Goal: Task Accomplishment & Management: Manage account settings

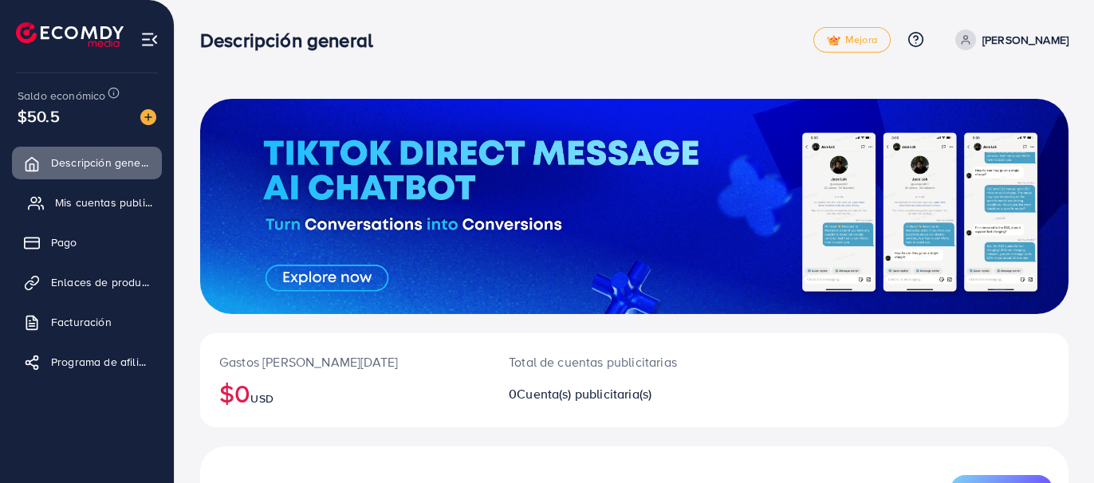
click at [127, 199] on font "Mis cuentas publicitarias" at bounding box center [118, 203] width 127 height 16
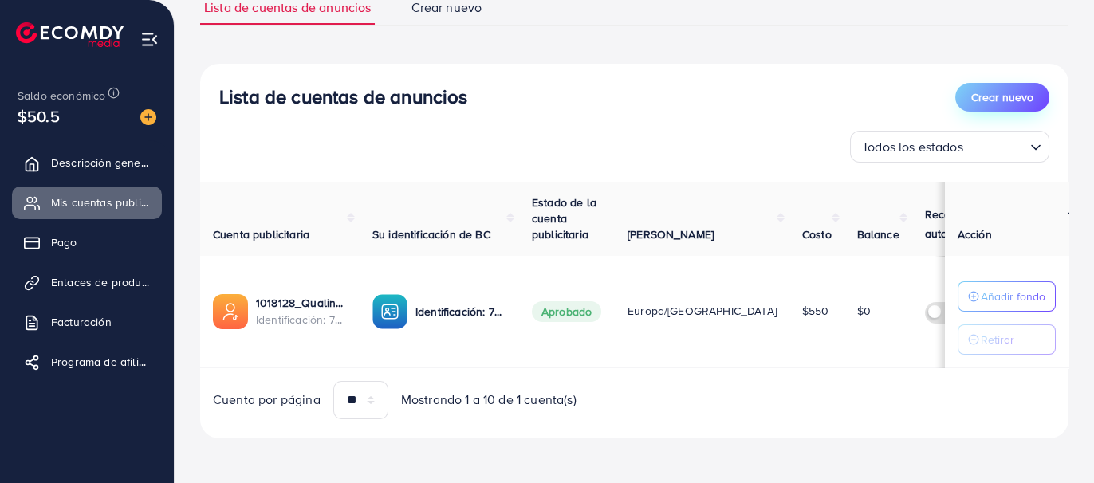
click at [1004, 93] on font "Crear nuevo" at bounding box center [1002, 97] width 62 height 16
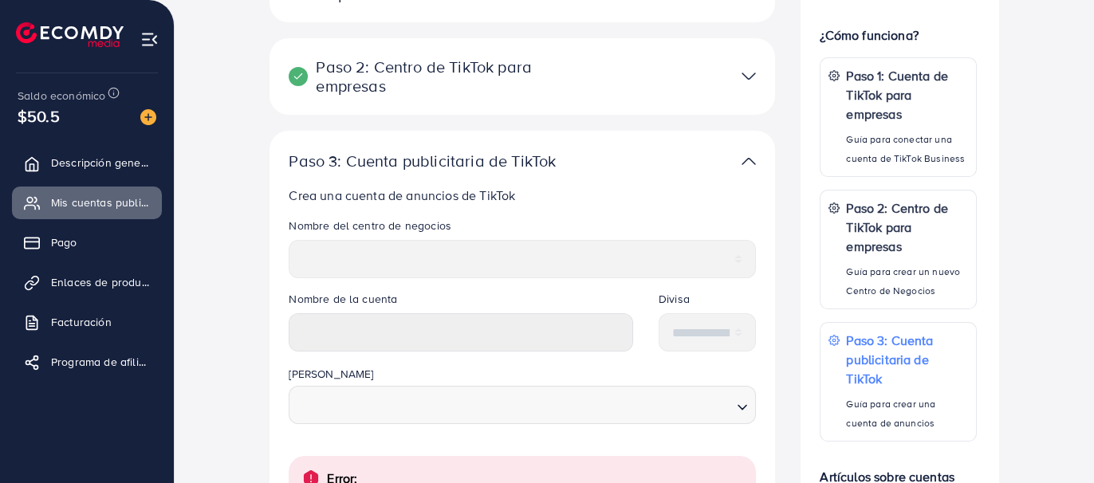
scroll to position [239, 0]
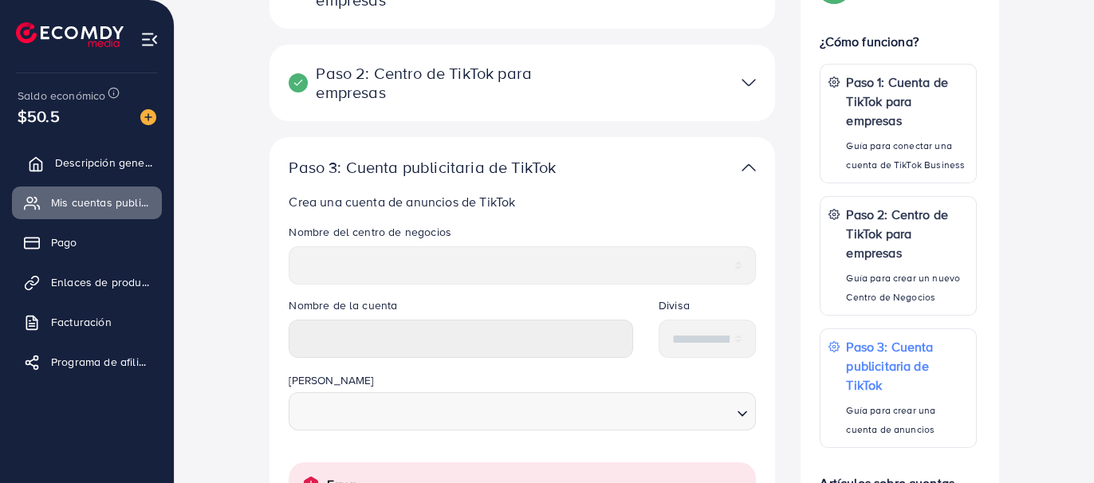
click at [98, 171] on link "Descripción general" at bounding box center [87, 163] width 150 height 32
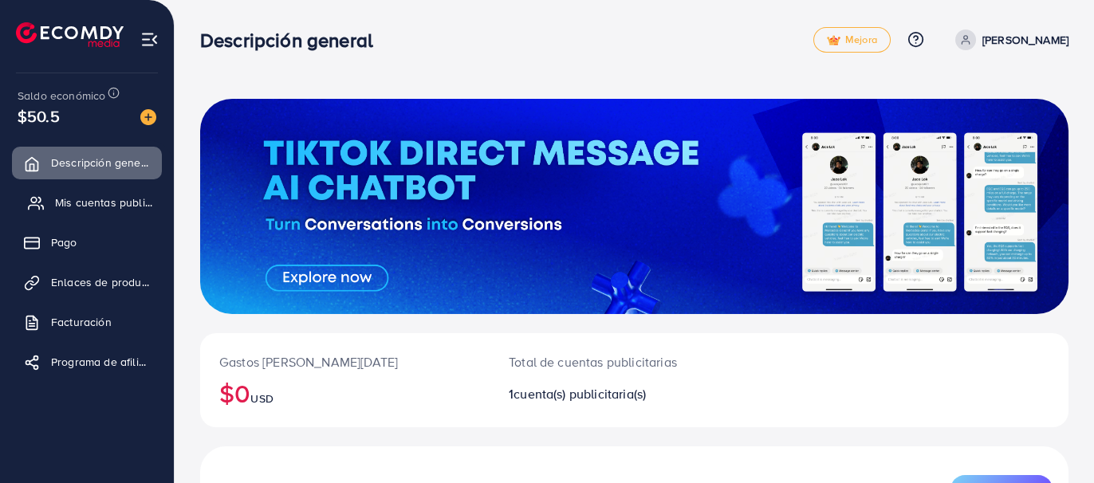
click at [108, 199] on font "Mis cuentas publicitarias" at bounding box center [118, 203] width 127 height 16
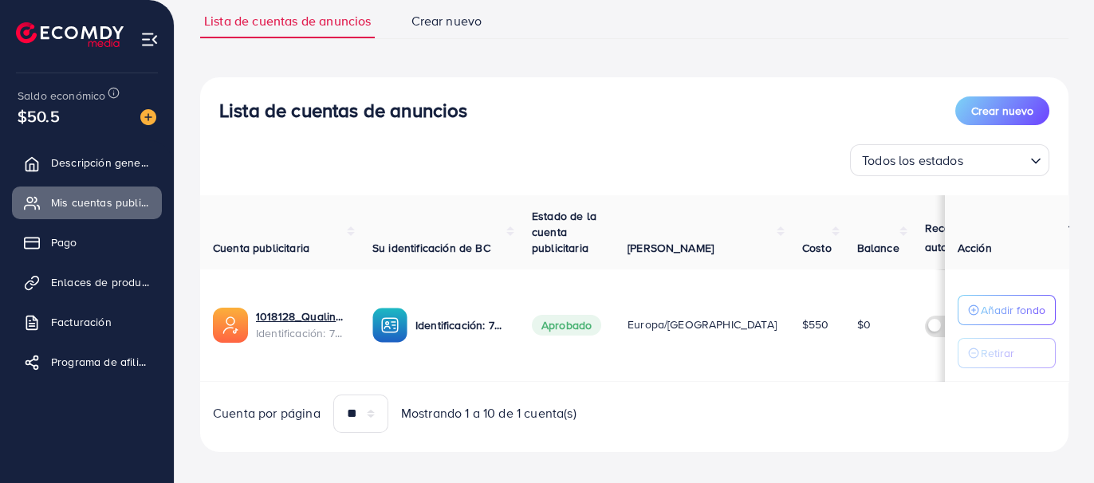
scroll to position [128, 0]
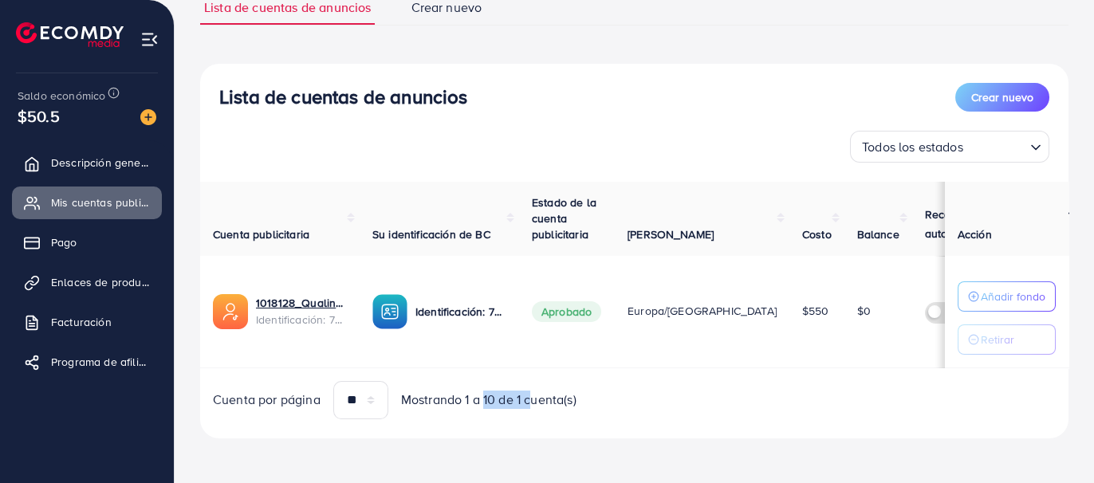
drag, startPoint x: 489, startPoint y: 369, endPoint x: 544, endPoint y: 373, distance: 55.2
click at [542, 374] on div "Cuenta publicitaria Su identificación de BC Estado de la cuenta publicitaria Hu…" at bounding box center [634, 301] width 868 height 238
click at [544, 373] on div "Cuenta publicitaria Su identificación de BC Estado de la cuenta publicitaria Hu…" at bounding box center [634, 301] width 868 height 238
drag, startPoint x: 549, startPoint y: 364, endPoint x: 604, endPoint y: 358, distance: 56.2
click at [604, 358] on td "Aprobado" at bounding box center [567, 312] width 96 height 112
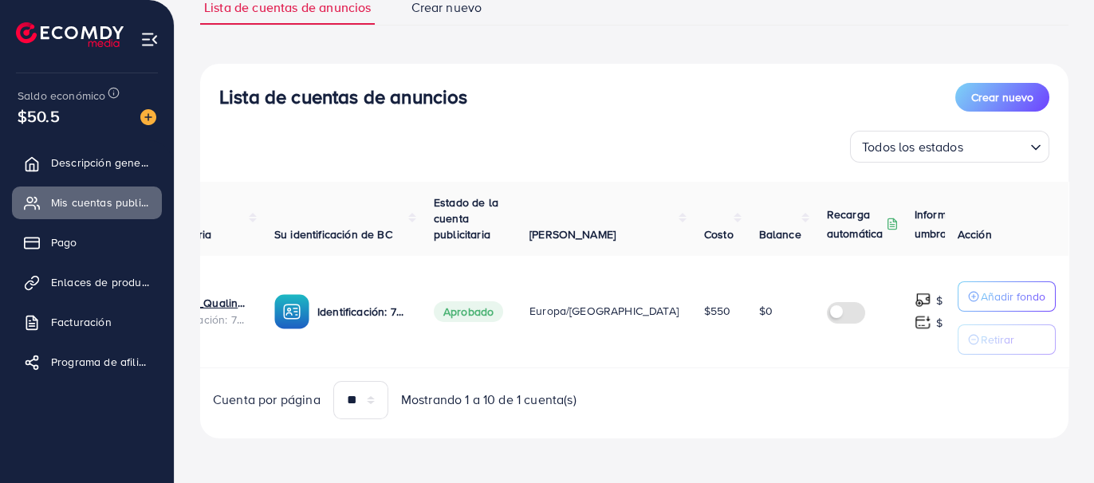
scroll to position [0, 0]
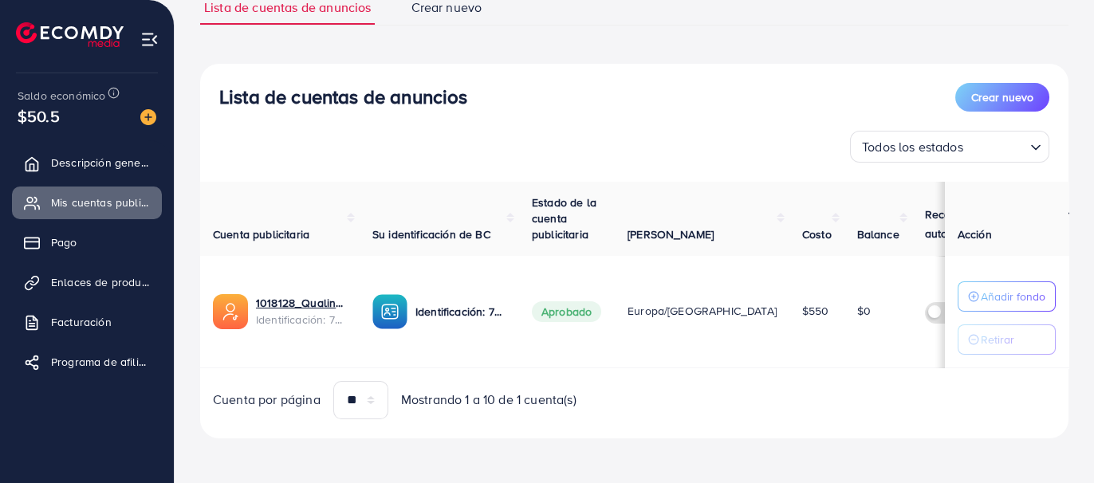
click at [233, 308] on img at bounding box center [230, 311] width 35 height 35
click at [276, 302] on font "1018128_Qualinovastore_1726511697174" at bounding box center [358, 303] width 204 height 16
